Goal: Task Accomplishment & Management: Complete application form

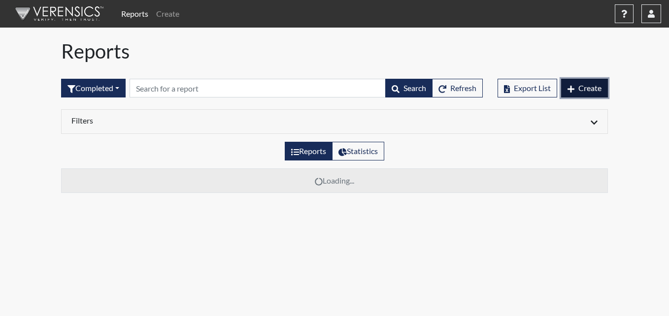
click at [602, 91] on button "Create" at bounding box center [584, 88] width 47 height 19
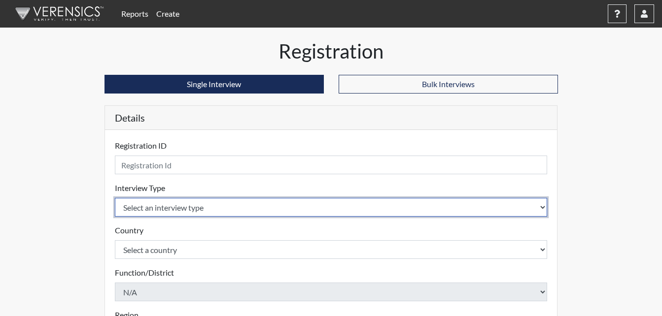
click at [253, 200] on select "Select an interview type Corrections Pre-Employment" at bounding box center [331, 207] width 433 height 19
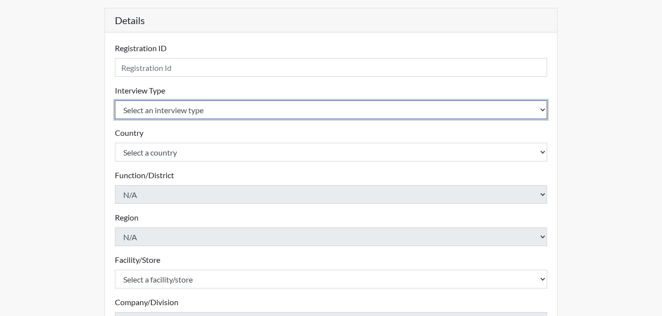
scroll to position [99, 0]
click at [181, 113] on select "Select an interview type Corrections Pre-Employment" at bounding box center [331, 109] width 433 height 19
select select "ff733e93-e1bf-11ea-9c9f-0eff0cf7eb8f"
click at [115, 100] on select "Select an interview type Corrections Pre-Employment" at bounding box center [331, 109] width 433 height 19
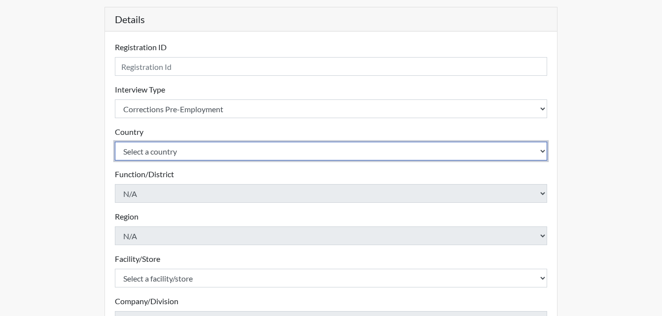
click at [187, 153] on select "Select a country [GEOGRAPHIC_DATA] [GEOGRAPHIC_DATA]" at bounding box center [331, 151] width 433 height 19
select select "united-states-of-[GEOGRAPHIC_DATA]"
click at [115, 142] on select "Select a country [GEOGRAPHIC_DATA] [GEOGRAPHIC_DATA]" at bounding box center [331, 151] width 433 height 19
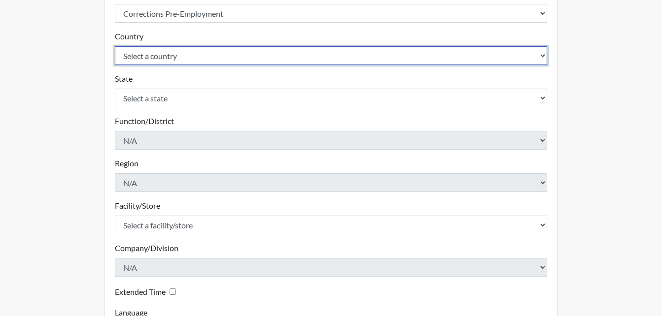
scroll to position [197, 0]
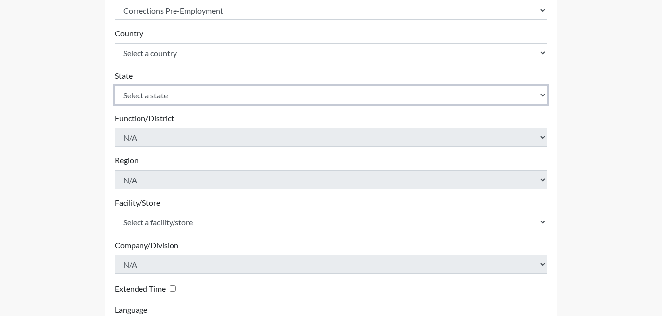
click at [172, 98] on select "Select a state [US_STATE] [US_STATE] [US_STATE] [US_STATE] [US_STATE] [US_STATE…" at bounding box center [331, 95] width 433 height 19
select select "GA"
click at [115, 86] on select "Select a state [US_STATE] [US_STATE] [US_STATE] [US_STATE] [US_STATE] [US_STATE…" at bounding box center [331, 95] width 433 height 19
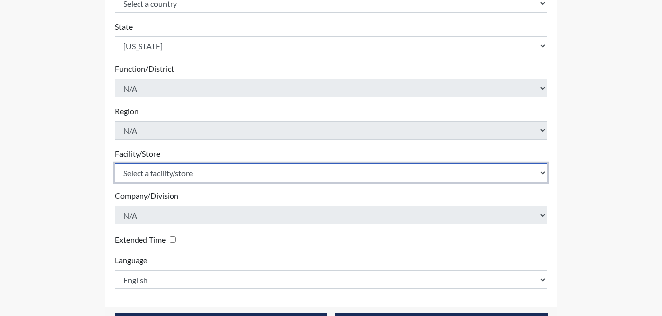
click at [205, 168] on select "Select a facility/store [PERSON_NAME] ITF [PERSON_NAME] PDC [PERSON_NAME]" at bounding box center [331, 173] width 433 height 19
select select "bcc861db-30ac-4530-8f11-93c8e4ad22de"
click at [115, 164] on select "Select a facility/store [PERSON_NAME] ITF [PERSON_NAME] PDC [PERSON_NAME]" at bounding box center [331, 173] width 433 height 19
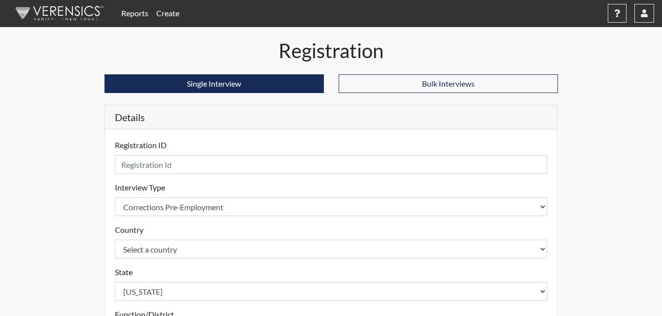
scroll to position [0, 0]
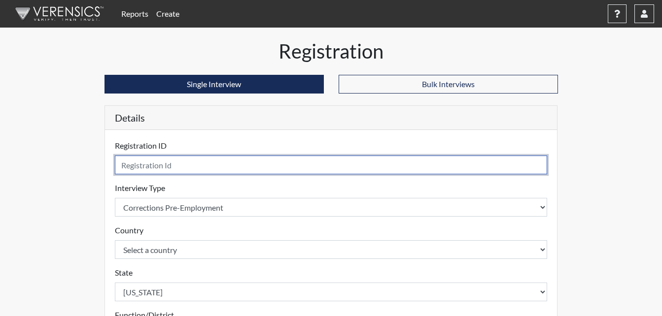
click at [160, 170] on input "text" at bounding box center [331, 165] width 433 height 19
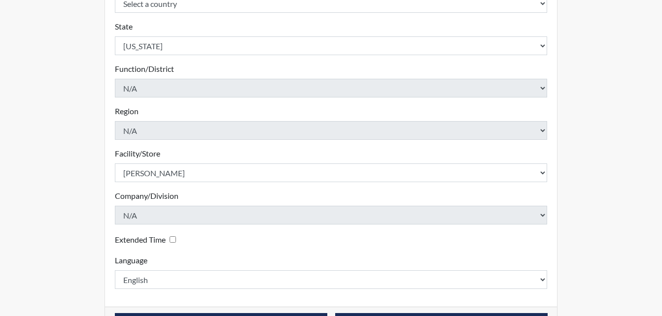
scroll to position [280, 0]
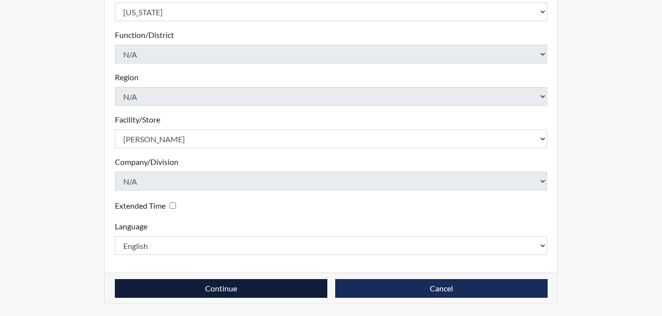
type input "ACM9128"
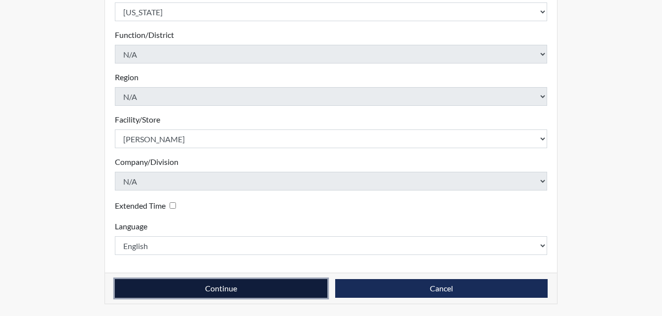
click at [284, 292] on button "Continue" at bounding box center [221, 288] width 212 height 19
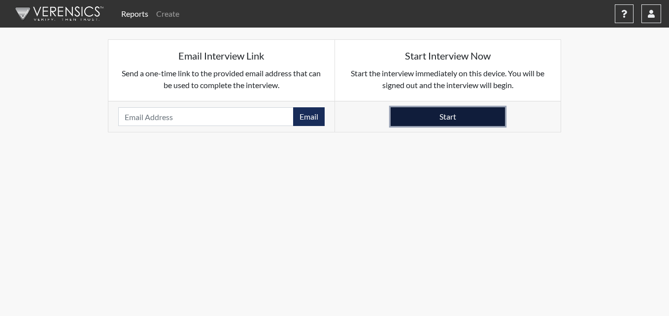
click at [446, 115] on button "Start" at bounding box center [448, 116] width 114 height 19
